Goal: Task Accomplishment & Management: Use online tool/utility

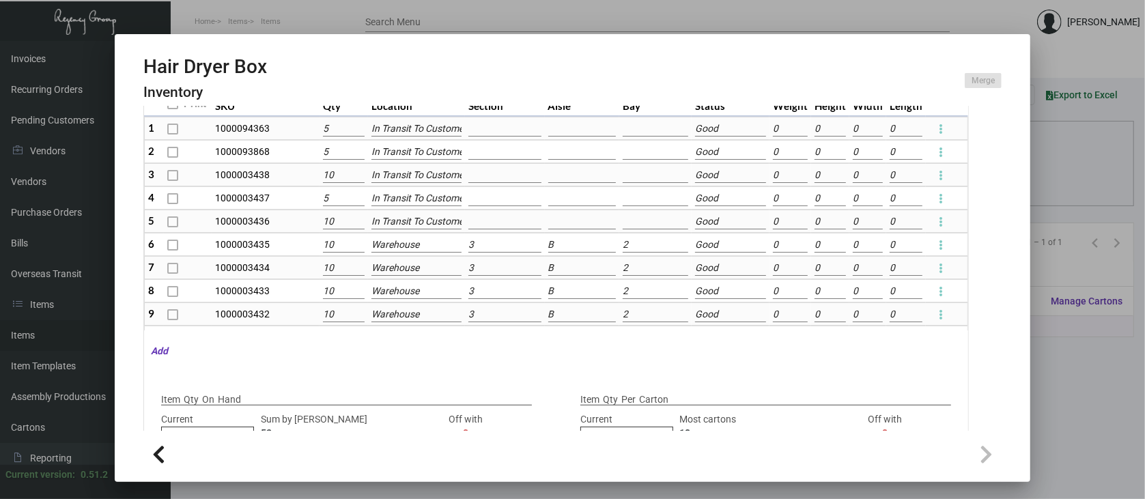
scroll to position [91, 0]
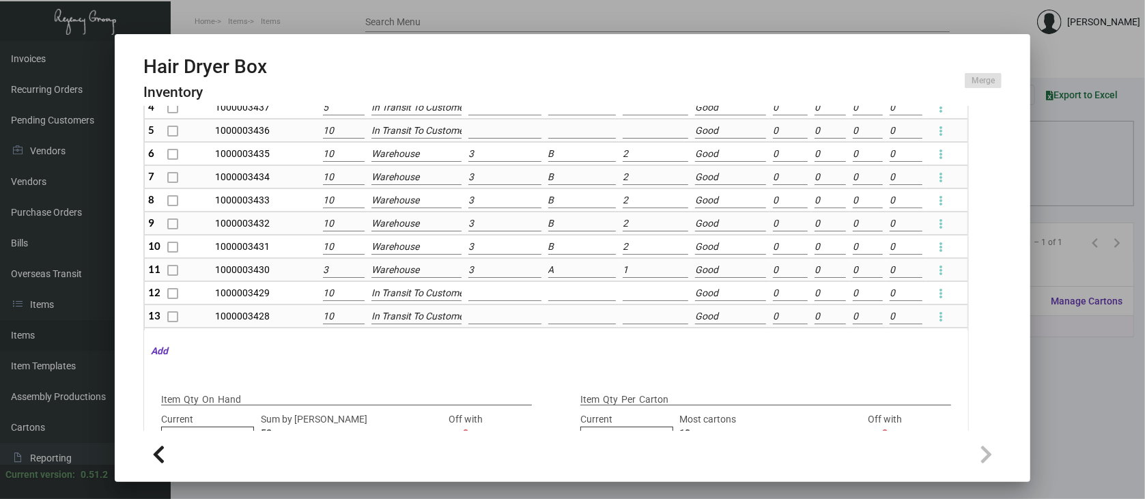
click at [1073, 239] on div at bounding box center [572, 249] width 1145 height 499
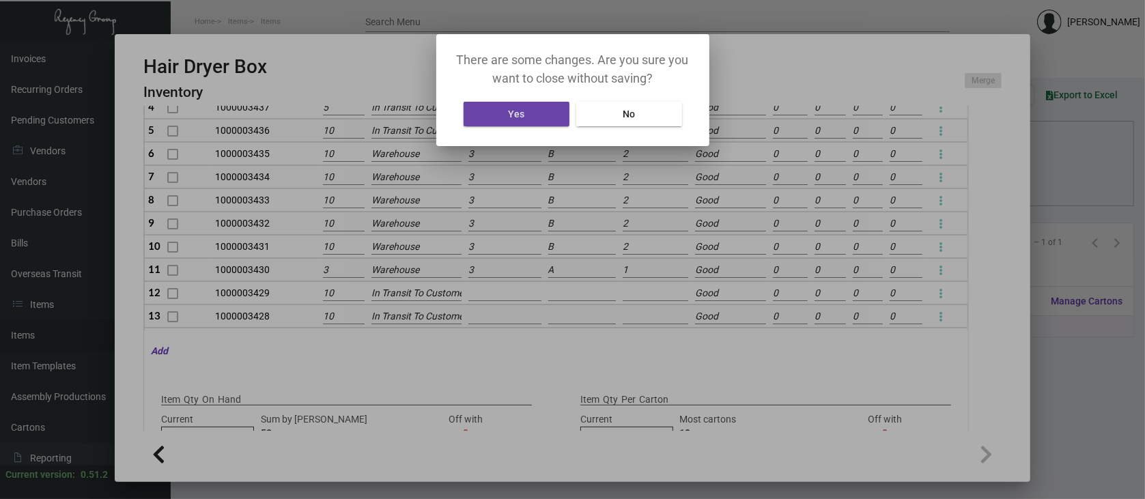
click at [529, 111] on button "Yes" at bounding box center [517, 114] width 106 height 25
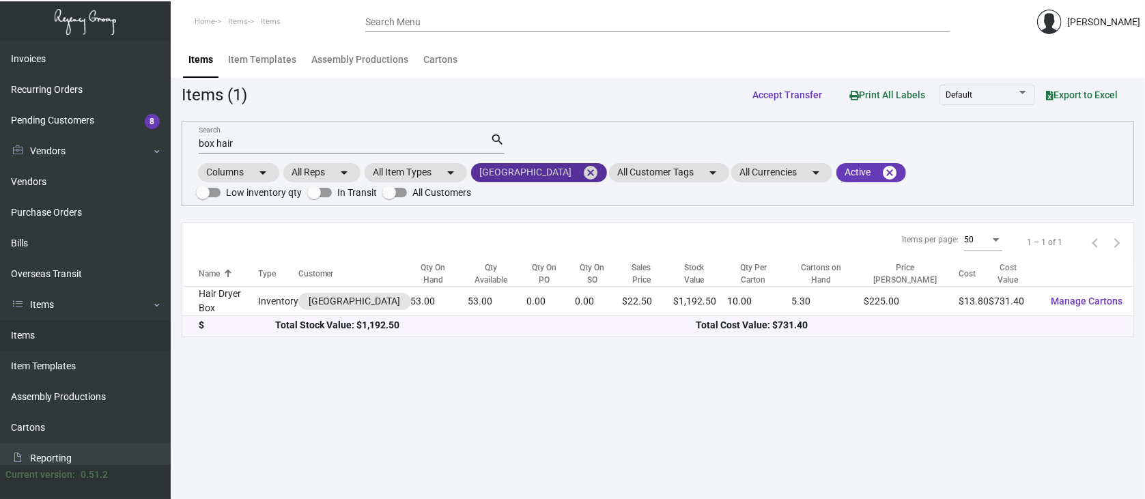
click at [583, 169] on mat-icon "cancel" at bounding box center [591, 173] width 16 height 16
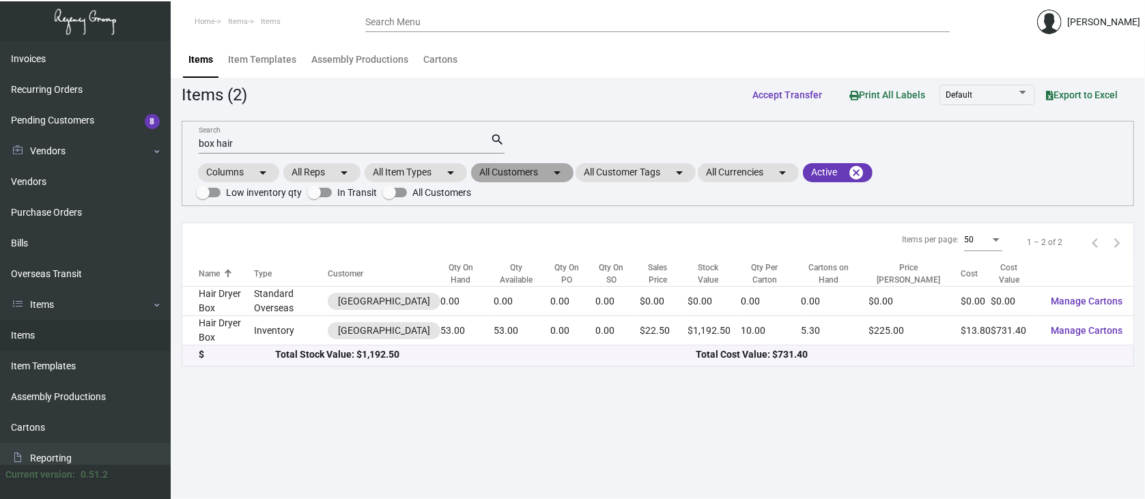
click at [513, 171] on mat-chip "All Customers arrow_drop_down" at bounding box center [522, 172] width 102 height 19
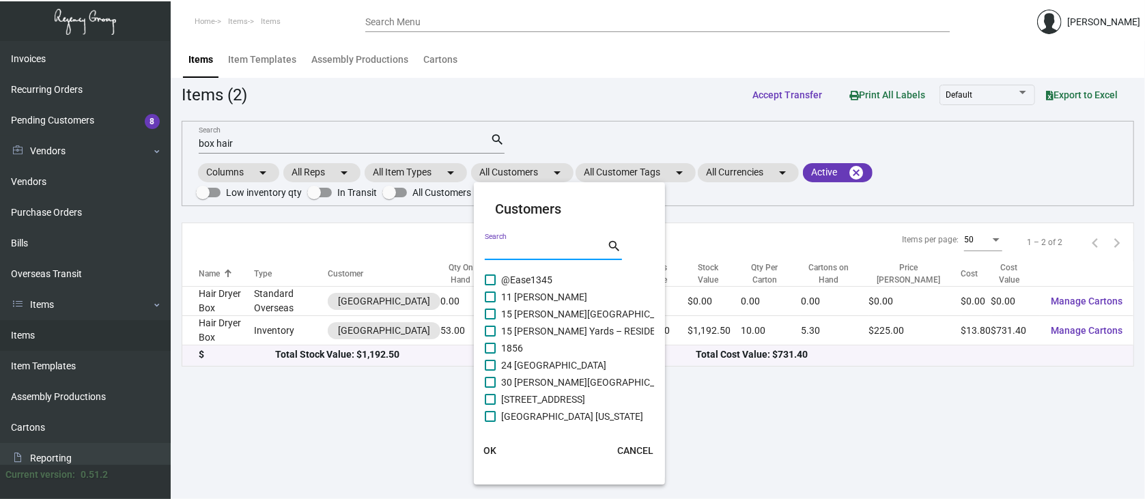
click at [497, 247] on input "Search" at bounding box center [546, 250] width 123 height 11
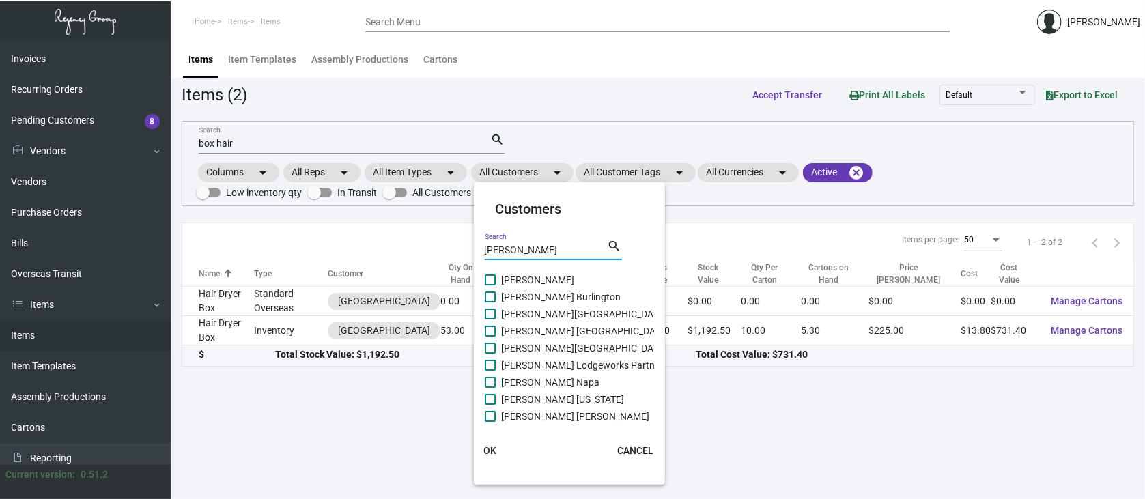
type input "[PERSON_NAME]"
click at [490, 327] on span at bounding box center [490, 331] width 11 height 11
click at [490, 337] on input "[PERSON_NAME] [GEOGRAPHIC_DATA]" at bounding box center [490, 337] width 1 height 1
checkbox input "true"
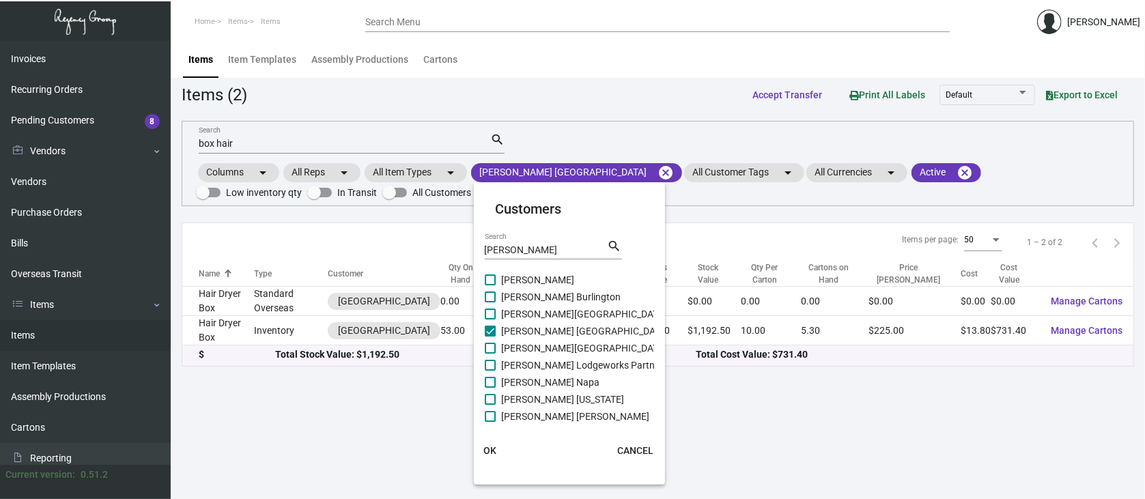
click at [488, 447] on span "OK" at bounding box center [490, 450] width 13 height 11
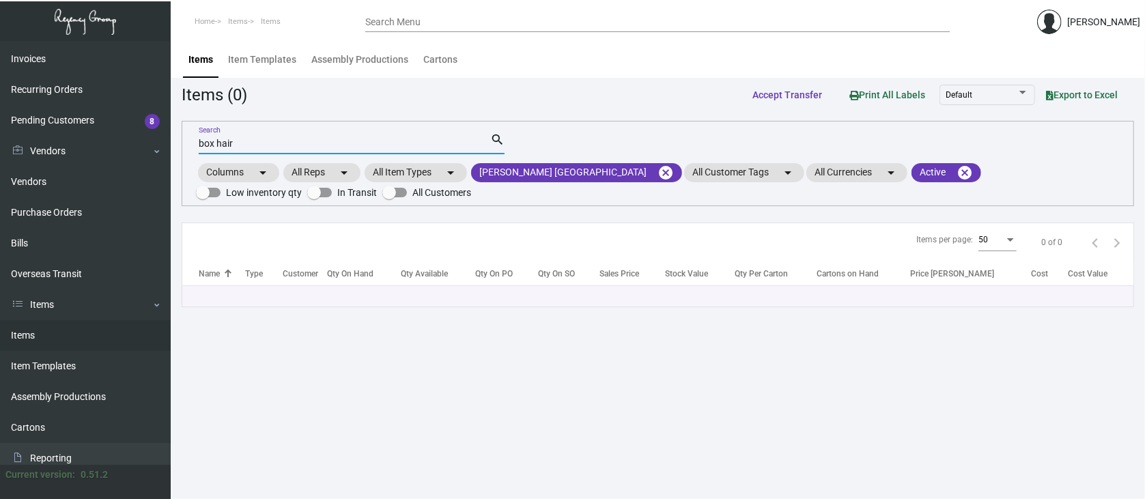
click at [273, 140] on input "box hair" at bounding box center [345, 144] width 292 height 11
type input "b"
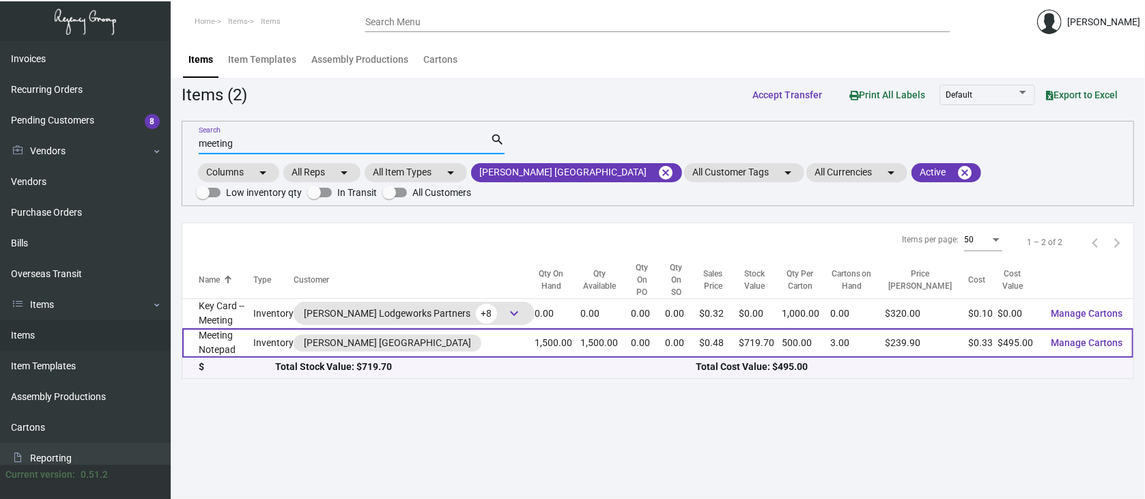
type input "meeting"
click at [1086, 337] on span "Manage Cartons" at bounding box center [1087, 342] width 72 height 11
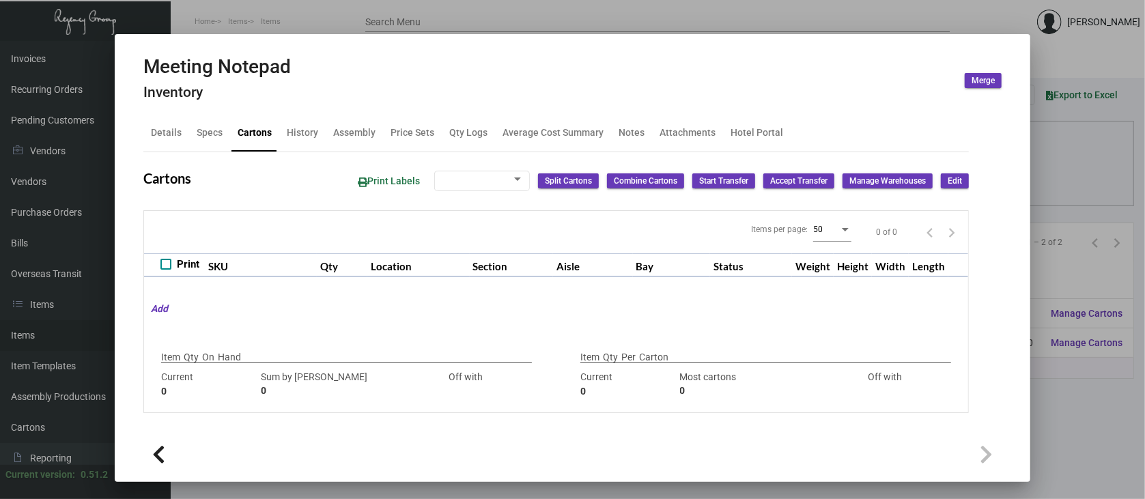
type input "1,500"
type input "1500"
type input "0"
type input "500"
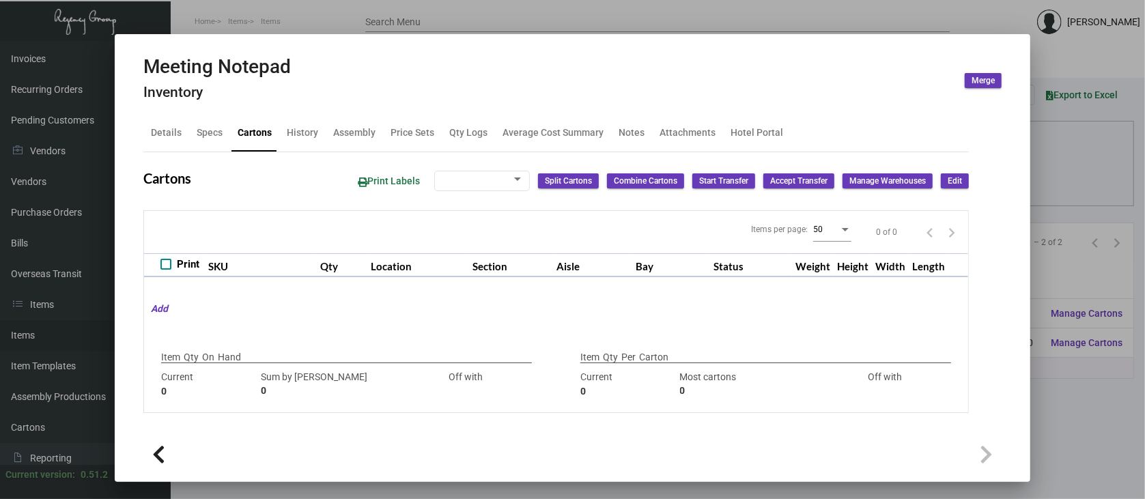
type input "0"
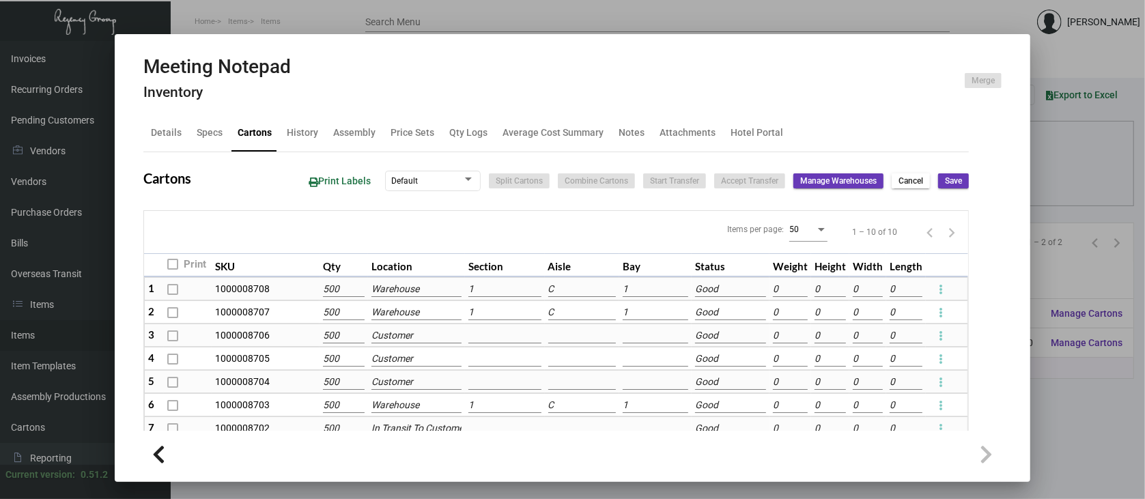
click at [1093, 435] on div at bounding box center [572, 249] width 1145 height 499
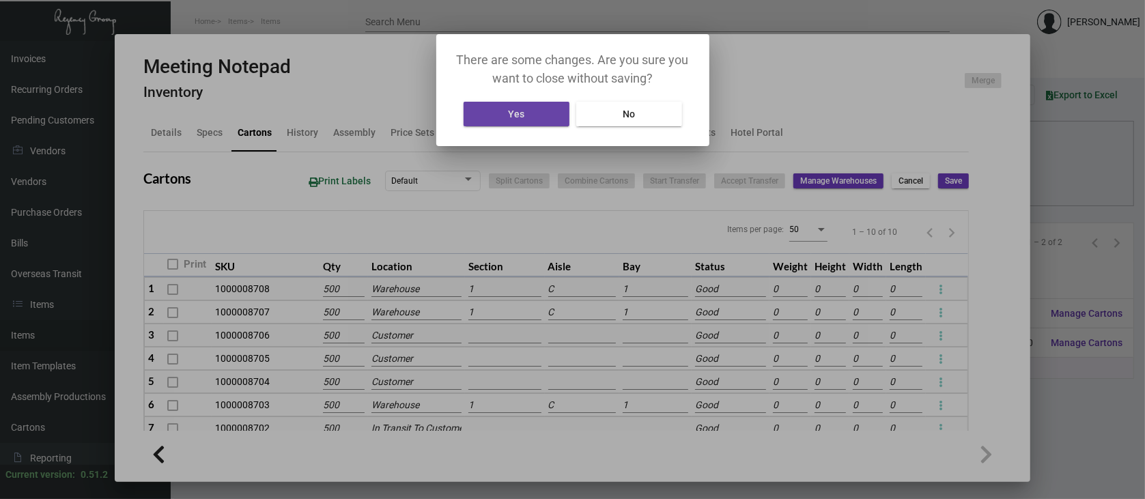
click at [531, 112] on button "Yes" at bounding box center [517, 114] width 106 height 25
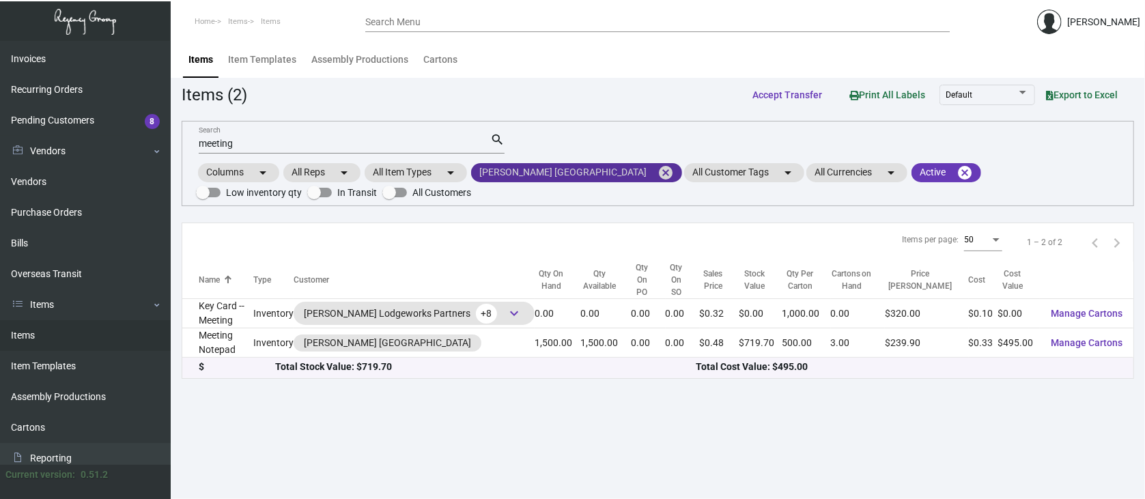
click at [658, 172] on mat-icon "cancel" at bounding box center [666, 173] width 16 height 16
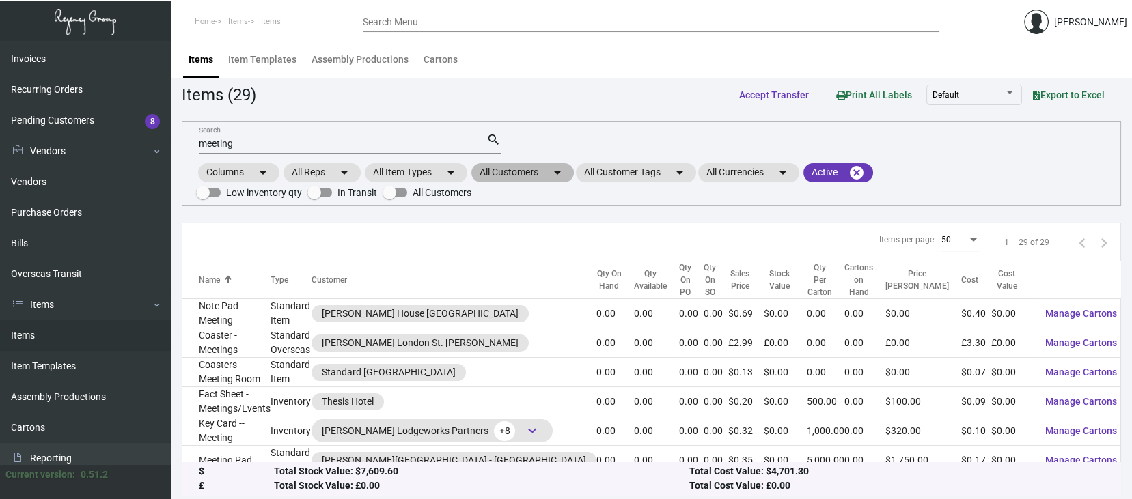
click at [497, 167] on mat-chip "All Customers arrow_drop_down" at bounding box center [522, 172] width 102 height 19
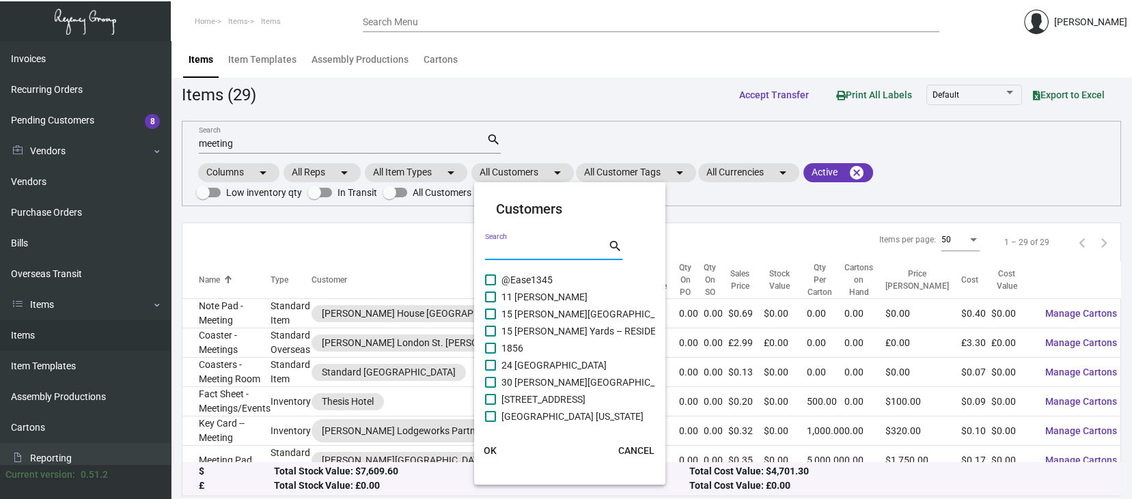
click at [495, 246] on input "Search" at bounding box center [546, 250] width 123 height 11
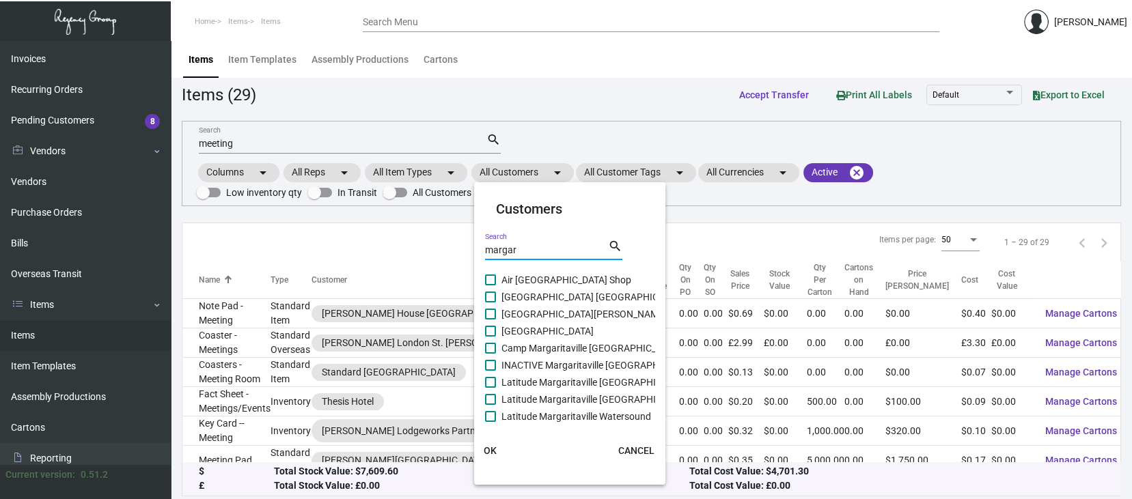
type input "margar"
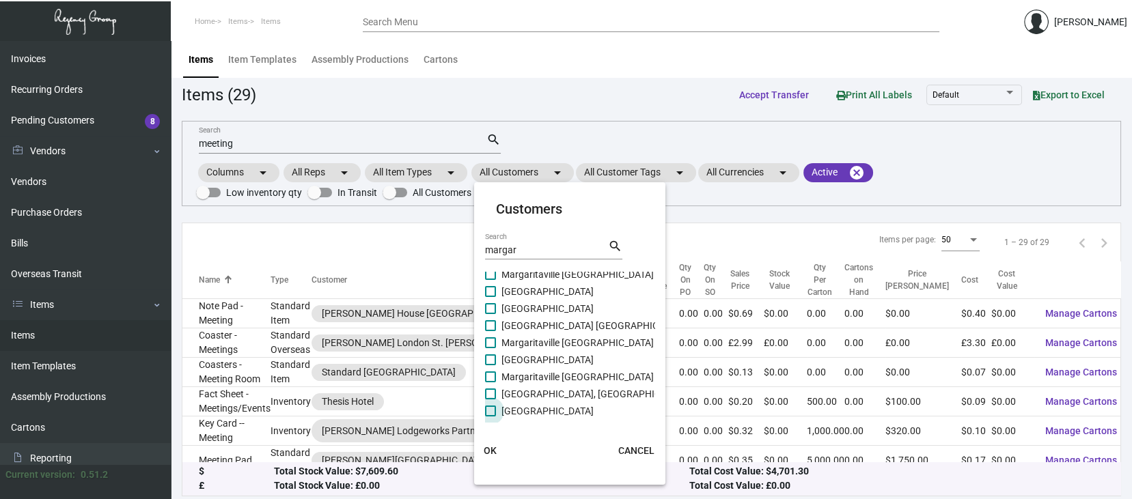
click at [490, 408] on span at bounding box center [490, 411] width 11 height 11
click at [490, 417] on input "[GEOGRAPHIC_DATA]" at bounding box center [490, 417] width 1 height 1
checkbox input "true"
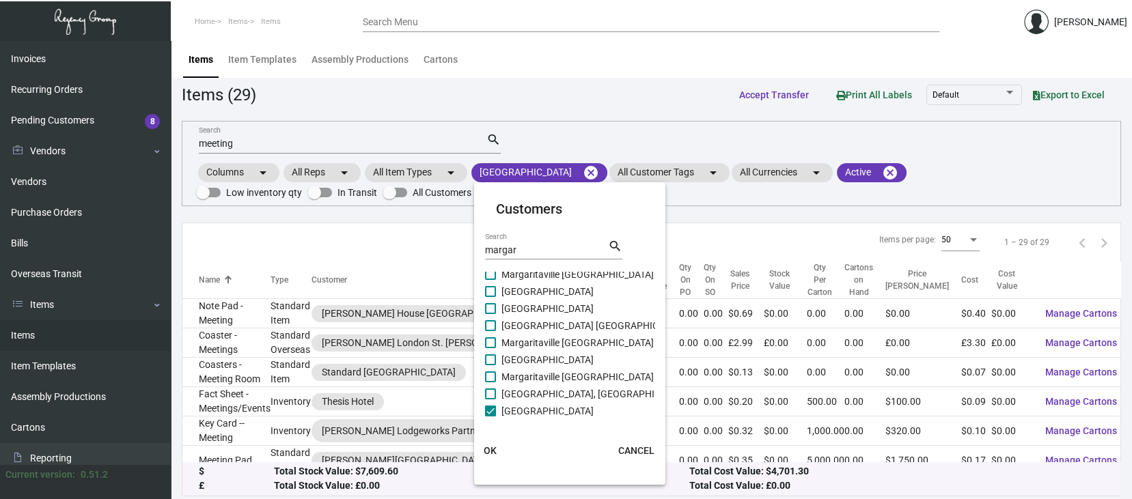
click at [488, 449] on span "OK" at bounding box center [490, 450] width 13 height 11
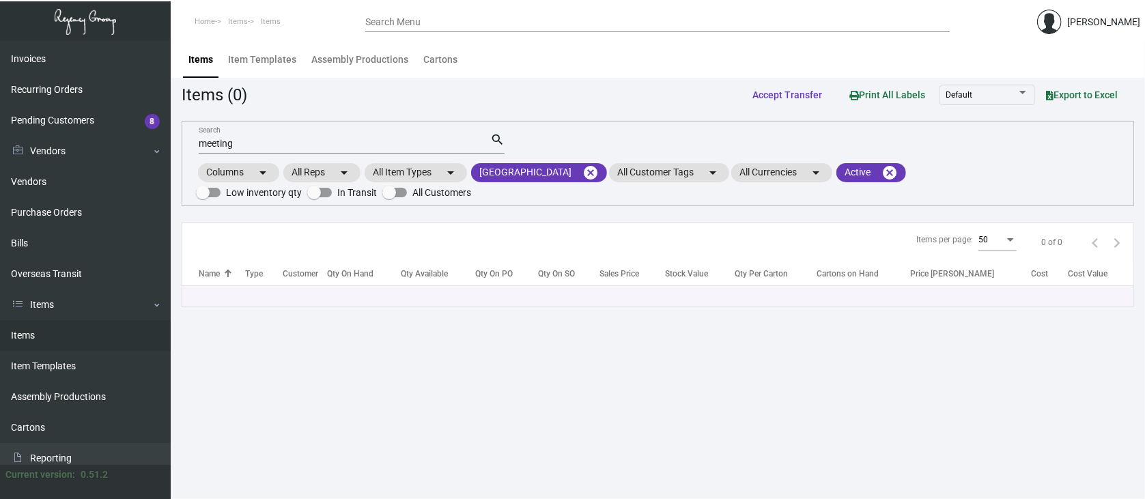
click at [236, 145] on input "meeting" at bounding box center [345, 144] width 292 height 11
type input "m"
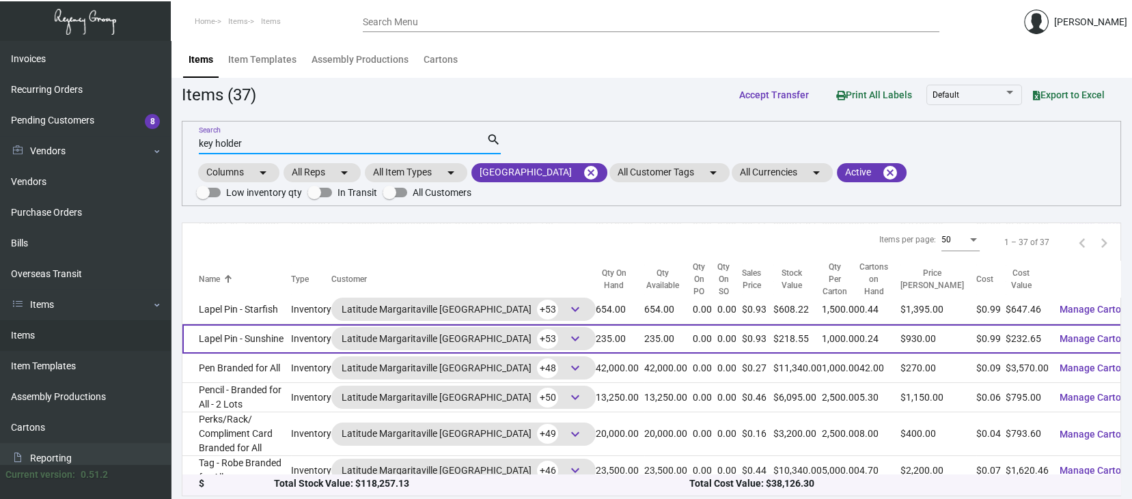
scroll to position [918, 0]
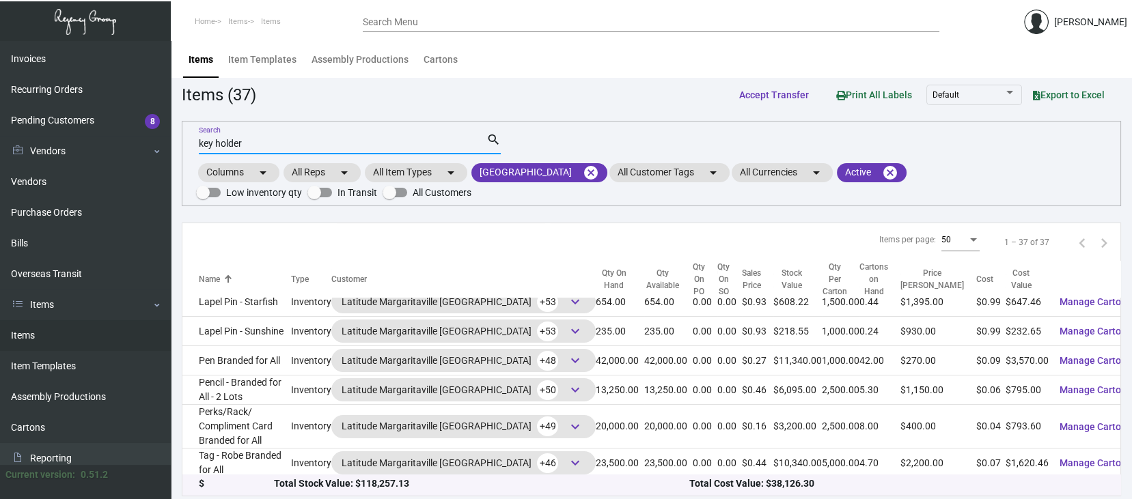
type input "key holder"
